Goal: Navigation & Orientation: Find specific page/section

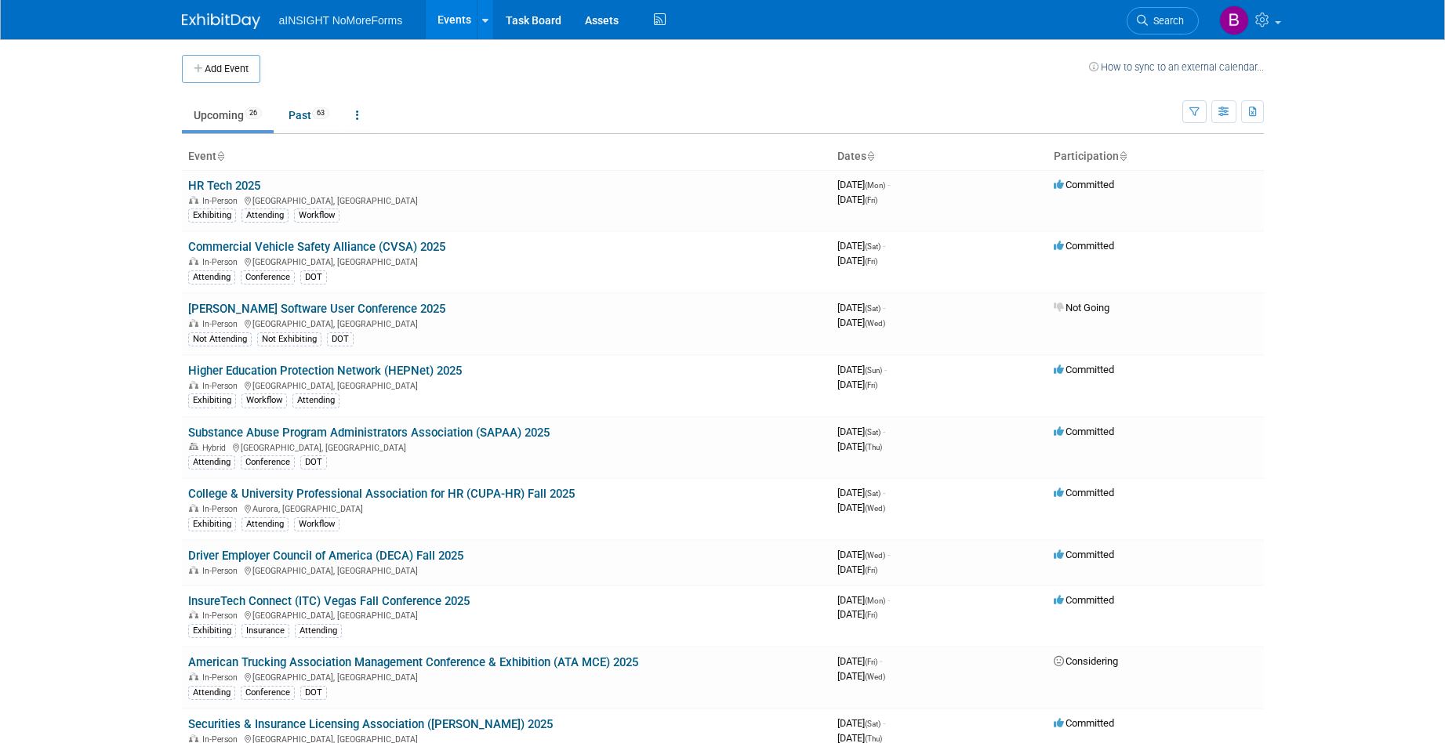
click at [78, 63] on body "Email address Password Remember me Login Register aINSIGHT NoMoreForms Events A…" at bounding box center [722, 371] width 1445 height 743
click at [521, 20] on link "Task Board" at bounding box center [533, 19] width 79 height 39
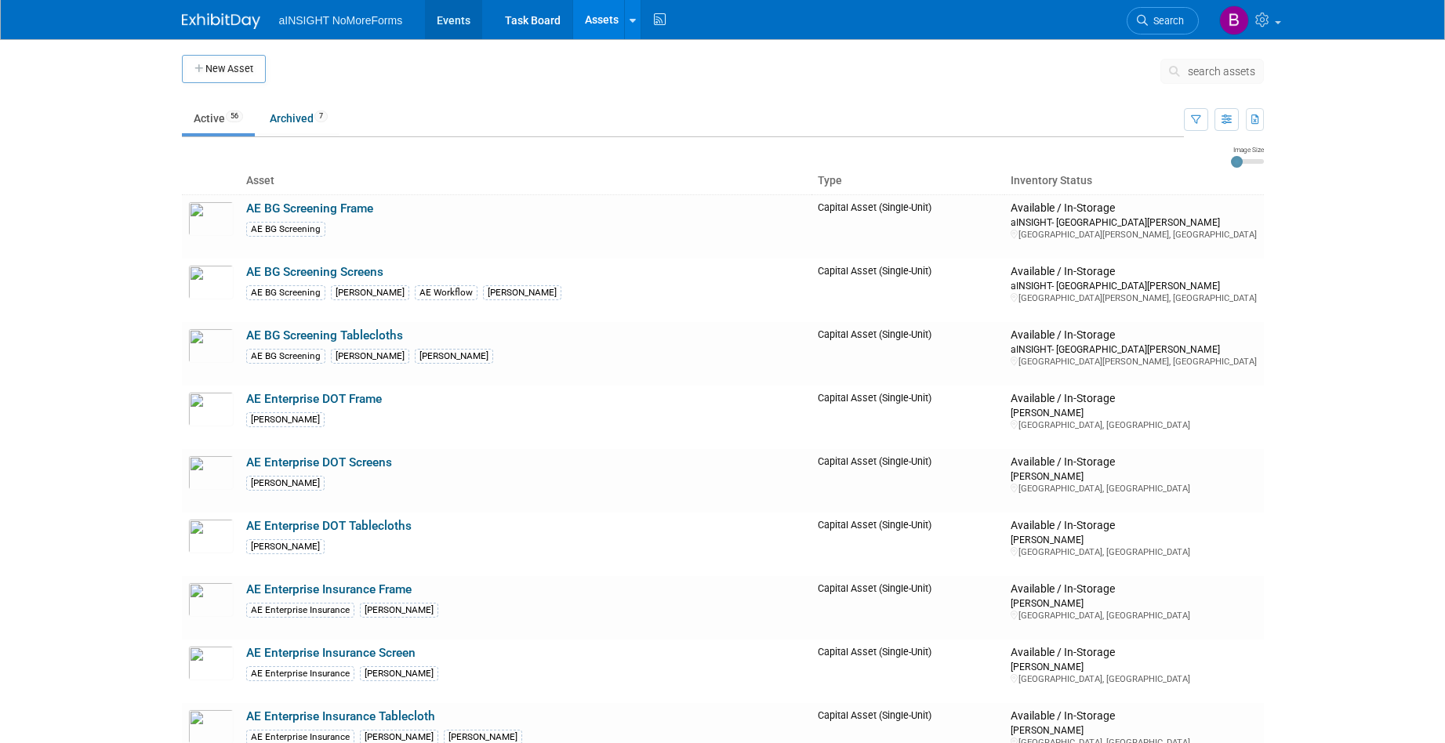
click at [452, 17] on link "Events" at bounding box center [453, 19] width 57 height 39
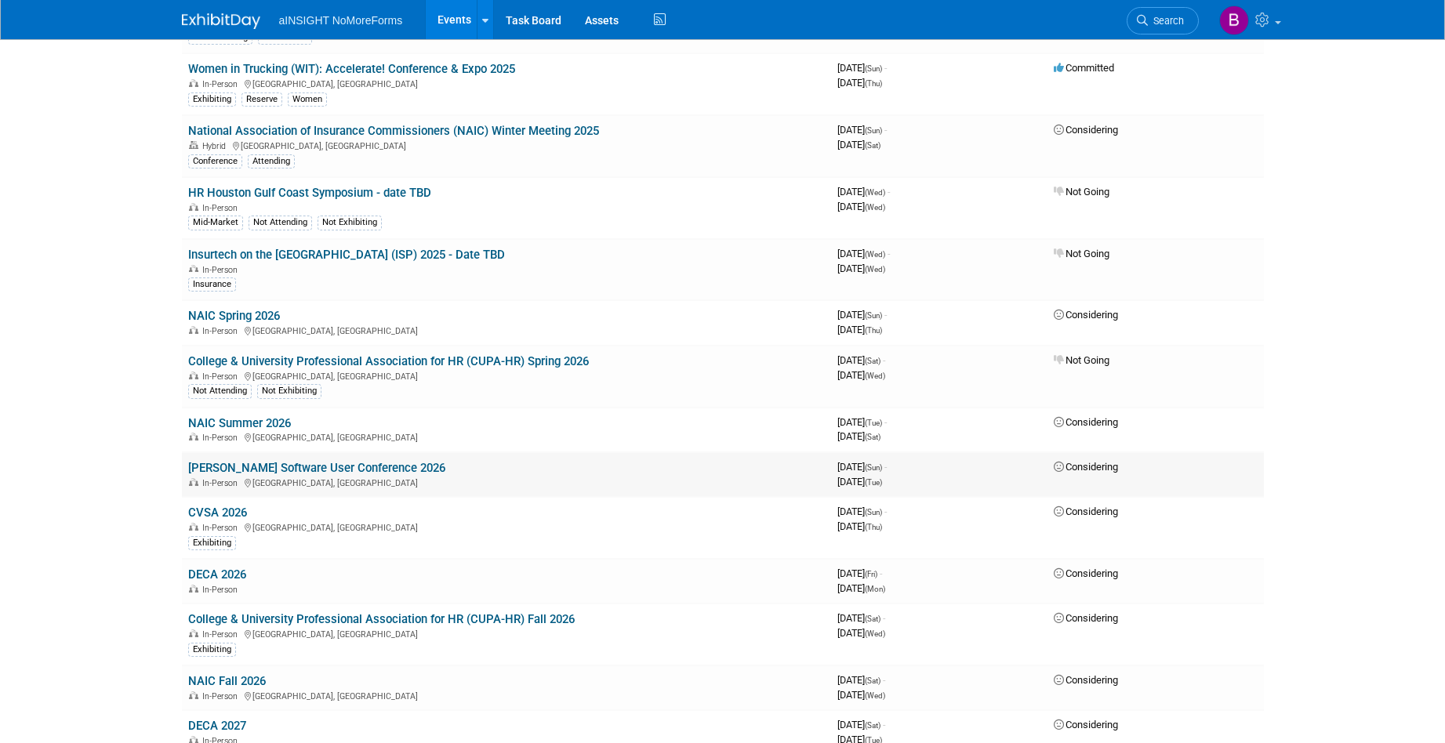
scroll to position [753, 0]
